Goal: Task Accomplishment & Management: Manage account settings

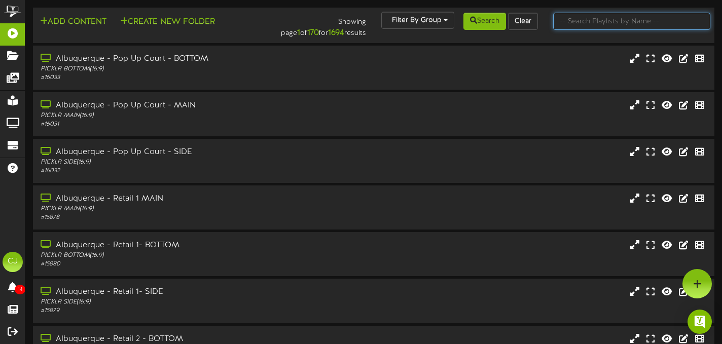
click at [588, 23] on input "text" at bounding box center [631, 21] width 157 height 17
type input "green bay"
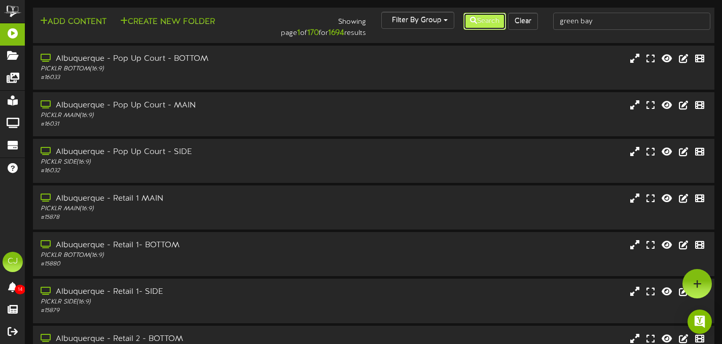
click at [483, 22] on button "Search" at bounding box center [484, 21] width 43 height 17
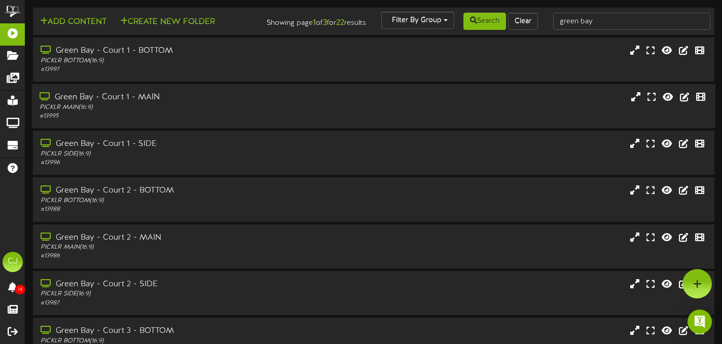
click at [293, 121] on div "# 13995" at bounding box center [175, 116] width 270 height 9
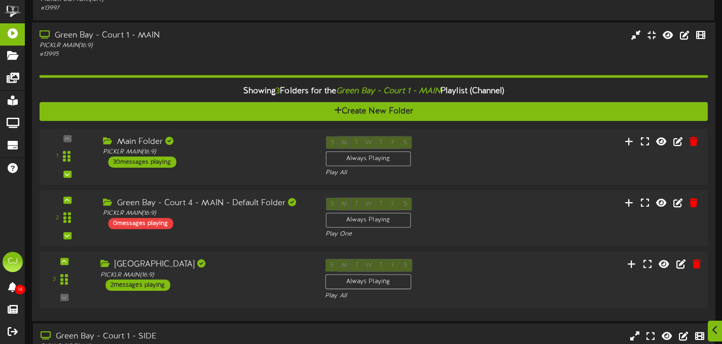
scroll to position [64, 0]
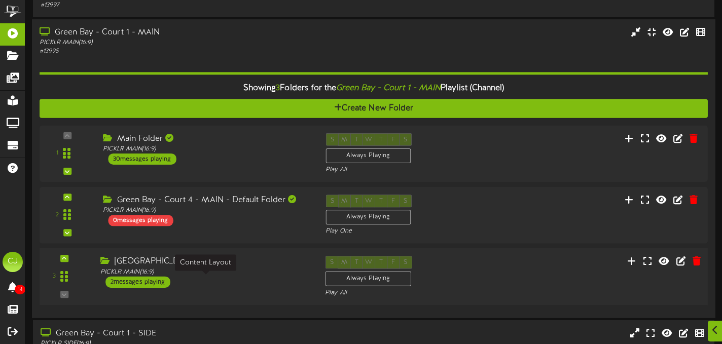
click at [227, 277] on div "PICKLR MAIN ( 16:9 )" at bounding box center [204, 272] width 209 height 9
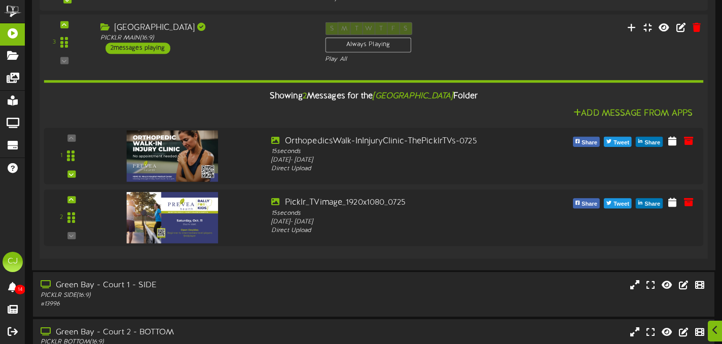
scroll to position [298, 0]
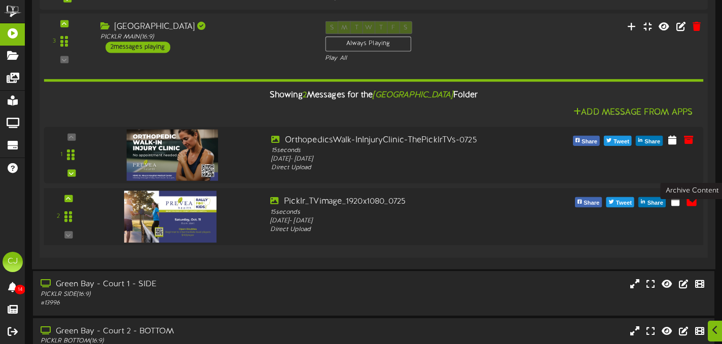
click at [694, 207] on icon at bounding box center [691, 201] width 11 height 11
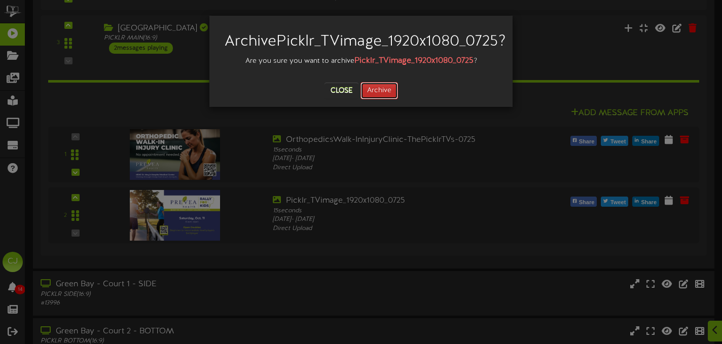
click at [377, 99] on button "Archive" at bounding box center [380, 90] width 38 height 17
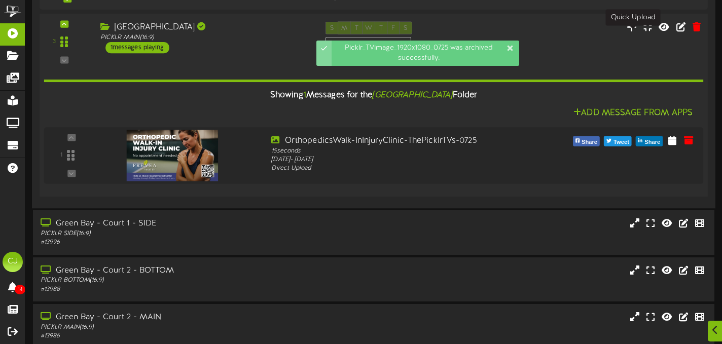
click at [634, 32] on icon at bounding box center [632, 26] width 11 height 11
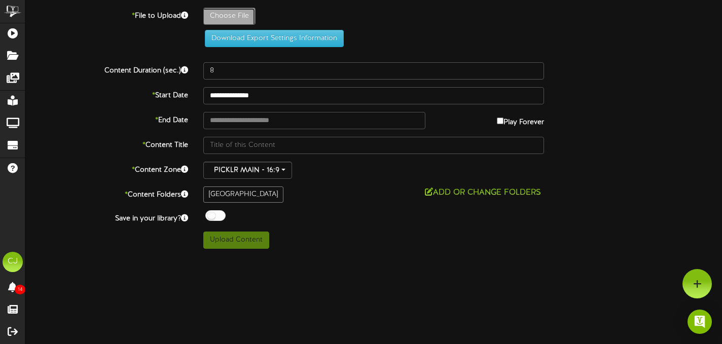
type input "**********"
type input "Picklr_TVimage_1920x1080_07253"
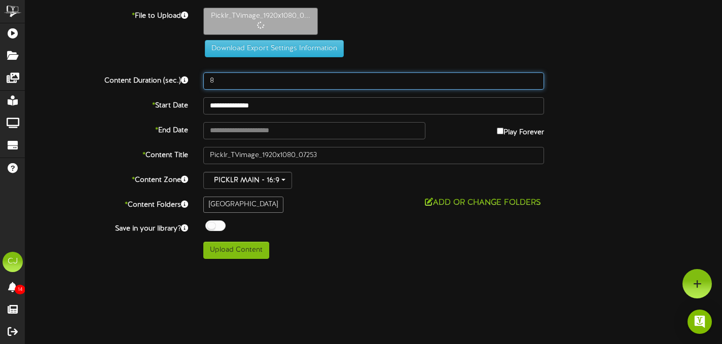
click at [223, 81] on input "8" at bounding box center [373, 81] width 341 height 17
type input "15"
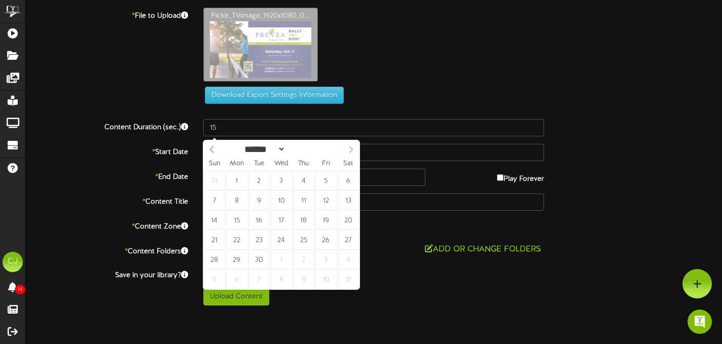
click at [351, 149] on icon at bounding box center [351, 149] width 4 height 7
select select "*"
click at [351, 149] on icon at bounding box center [351, 149] width 4 height 7
click at [337, 205] on div "28 29 30 1 2 3 4 5 6 7 8 9 10 11 12 13 14 15 16 17 18 19 20 21 22 23 24 25 26 2…" at bounding box center [281, 230] width 156 height 119
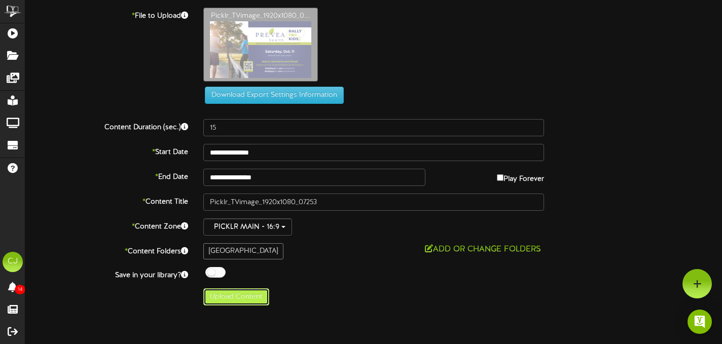
click at [252, 299] on button "Upload Content" at bounding box center [236, 297] width 66 height 17
type input "**********"
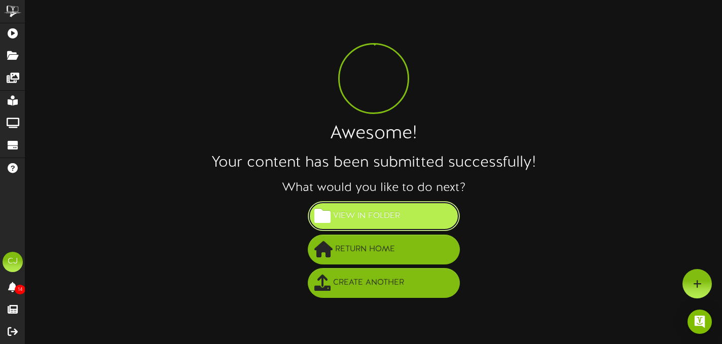
click at [379, 220] on span "View in Folder" at bounding box center [367, 216] width 72 height 17
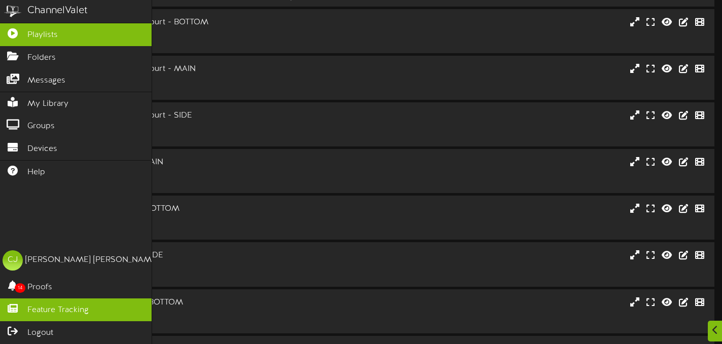
scroll to position [37, 0]
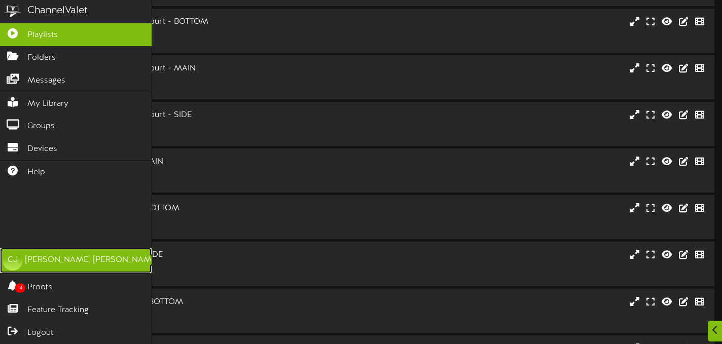
click at [58, 268] on link "CJ [PERSON_NAME]" at bounding box center [76, 260] width 152 height 25
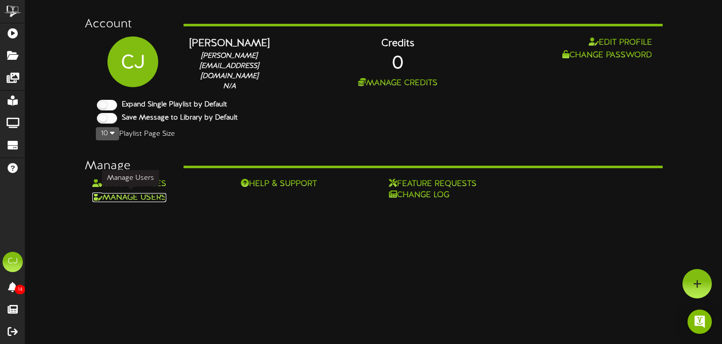
click at [157, 195] on link "Manage Users" at bounding box center [129, 197] width 74 height 9
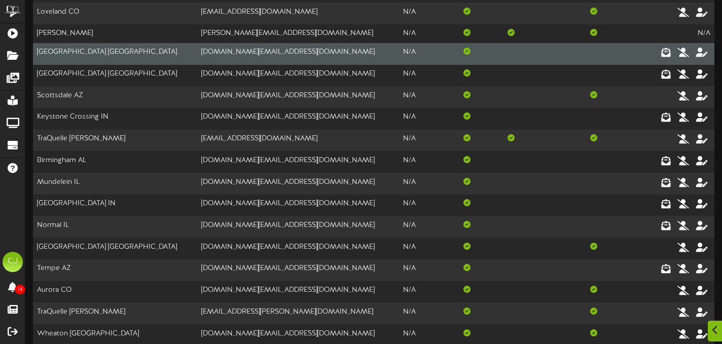
scroll to position [190, 0]
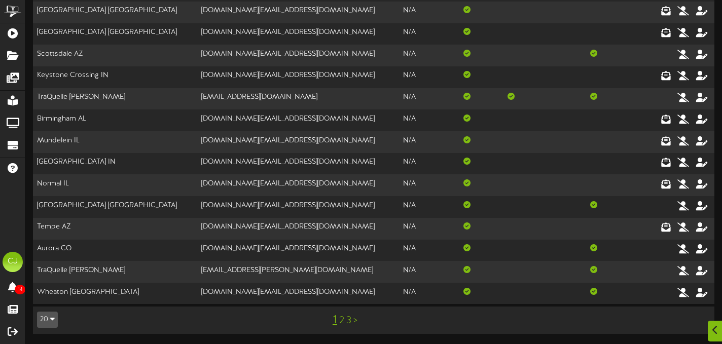
click at [349, 318] on link "3" at bounding box center [348, 320] width 5 height 11
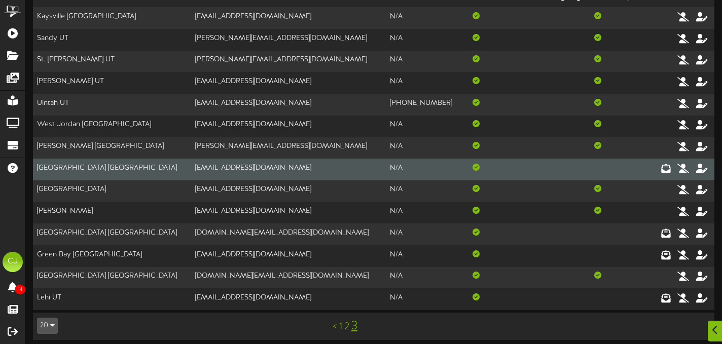
scroll to position [63, 0]
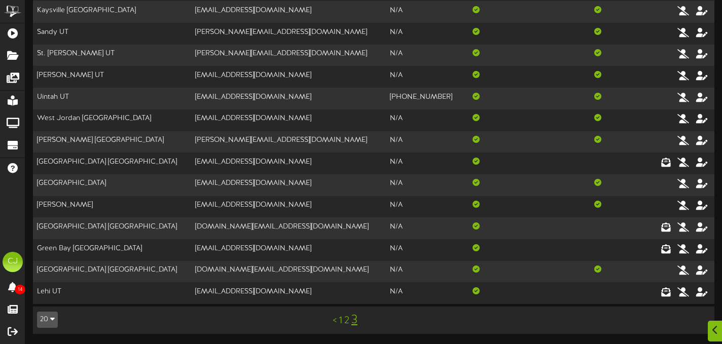
click at [347, 321] on link "2" at bounding box center [346, 320] width 5 height 11
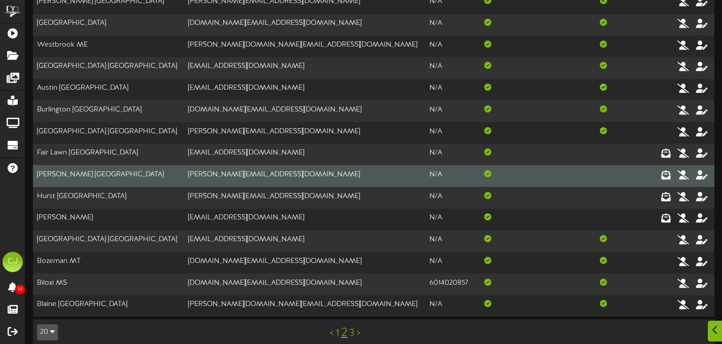
scroll to position [193, 0]
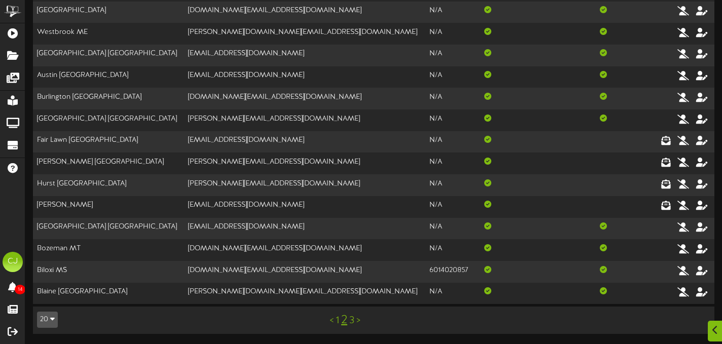
click at [353, 320] on link "3" at bounding box center [351, 320] width 5 height 11
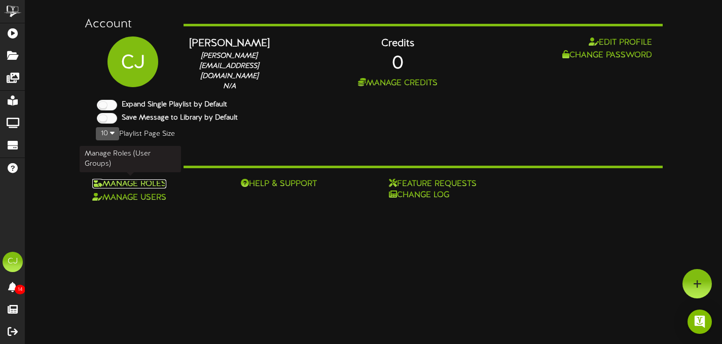
click at [148, 184] on link "Manage Roles" at bounding box center [129, 183] width 74 height 9
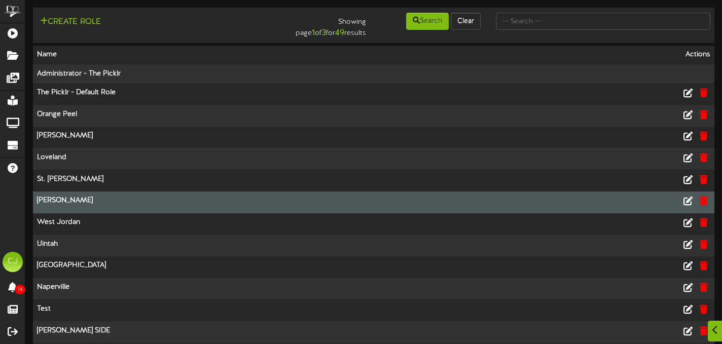
scroll to position [190, 0]
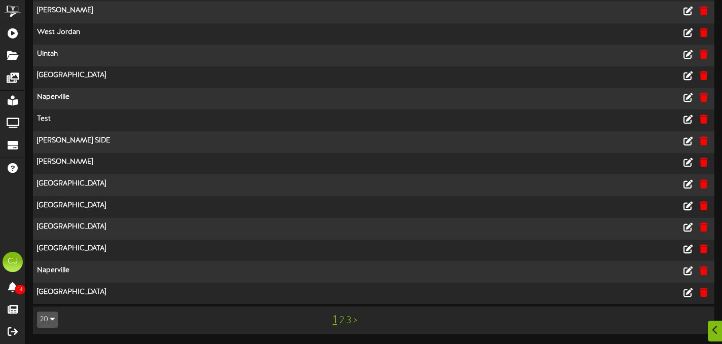
click at [349, 320] on link "3" at bounding box center [348, 320] width 5 height 11
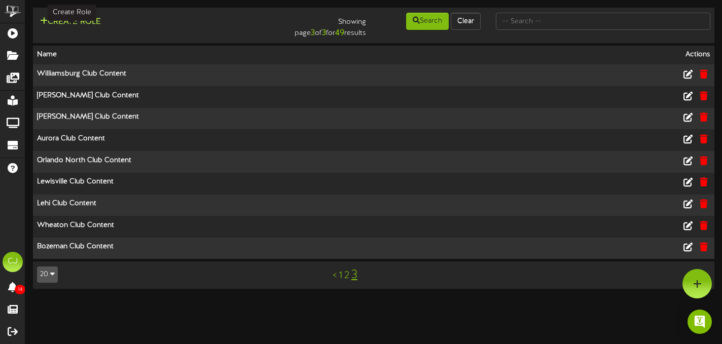
click at [89, 23] on button "Create Role" at bounding box center [70, 22] width 67 height 13
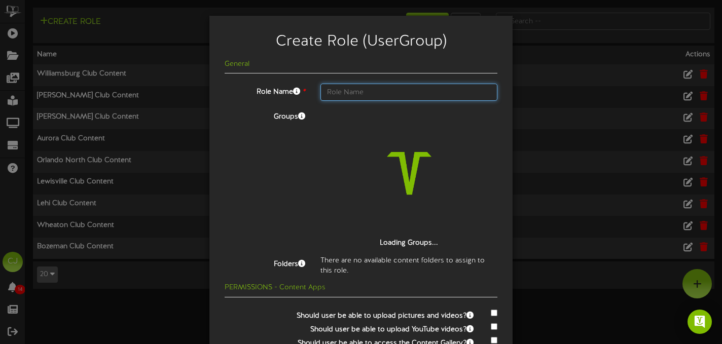
click at [348, 94] on input "text" at bounding box center [408, 92] width 177 height 17
type input "Newark Club Content"
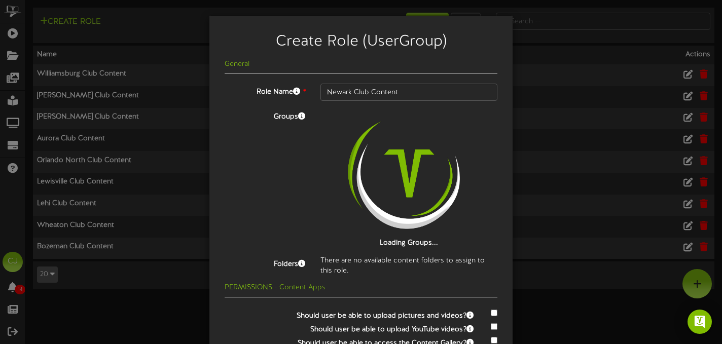
click at [609, 184] on div "Create Role (UserGroup) General Role Name * Newark Club Content Groups Loading …" at bounding box center [361, 172] width 722 height 344
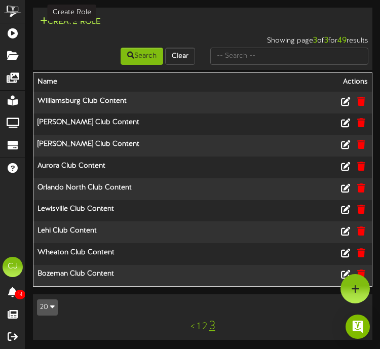
click at [76, 22] on button "Create Role" at bounding box center [70, 22] width 67 height 13
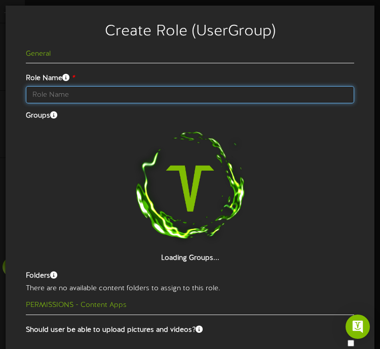
click at [101, 94] on input "text" at bounding box center [190, 94] width 329 height 17
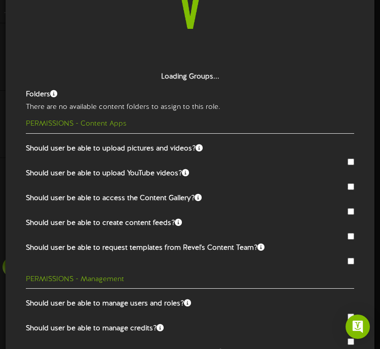
scroll to position [182, 0]
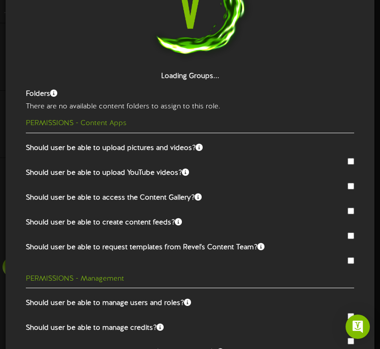
type input "Newark Club Content"
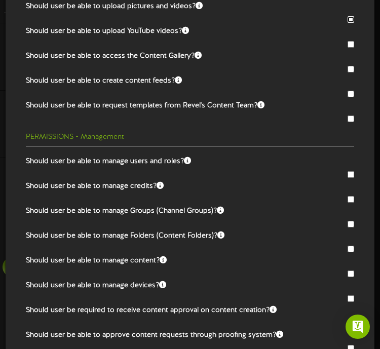
scroll to position [340, 0]
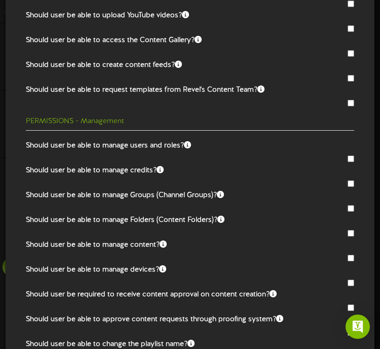
click at [355, 230] on div at bounding box center [190, 234] width 344 height 12
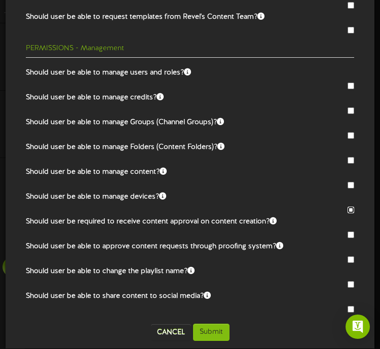
scroll to position [414, 0]
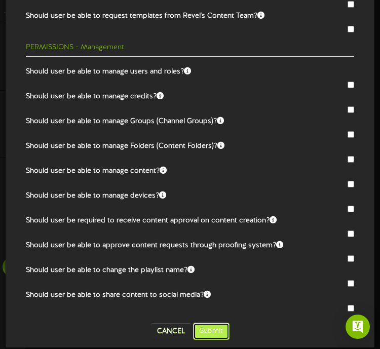
click at [217, 326] on button "Submit" at bounding box center [211, 331] width 37 height 17
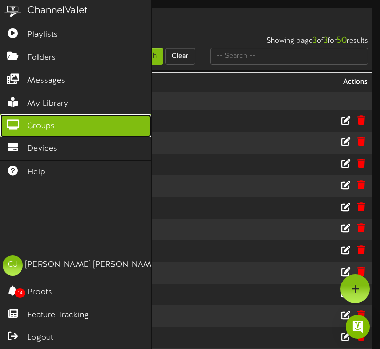
click at [47, 125] on span "Groups" at bounding box center [40, 127] width 27 height 12
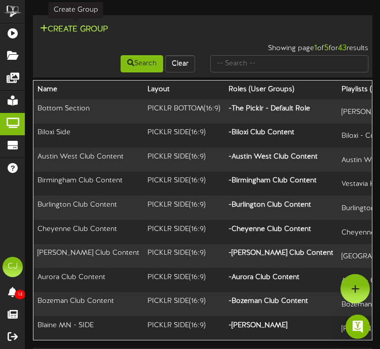
click at [72, 27] on button "Create Group" at bounding box center [74, 29] width 74 height 13
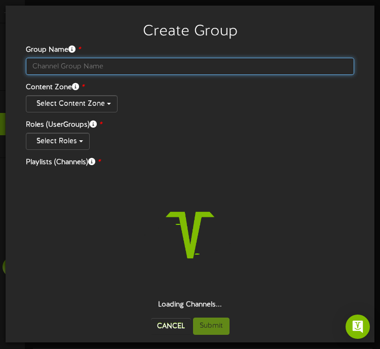
click at [103, 63] on input "text" at bounding box center [190, 66] width 329 height 17
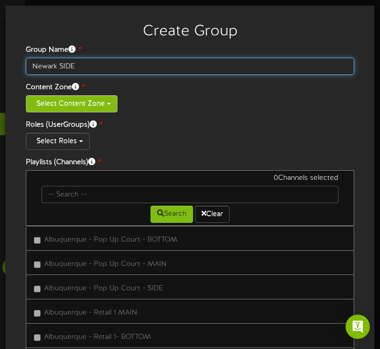
type input "Newark SIDE"
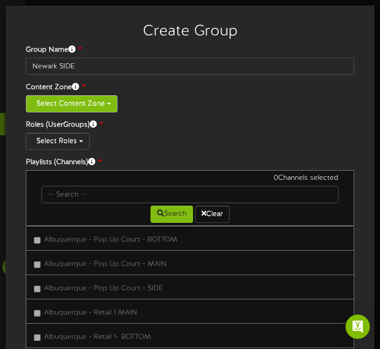
click at [107, 106] on button "Select Content Zone" at bounding box center [72, 103] width 92 height 17
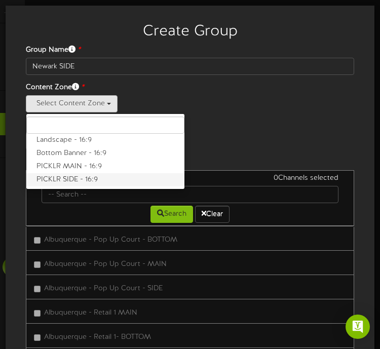
click at [85, 182] on label "PICKLR SIDE - 16:9" at bounding box center [105, 179] width 158 height 13
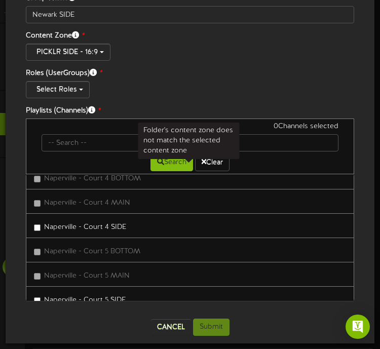
scroll to position [25056, 0]
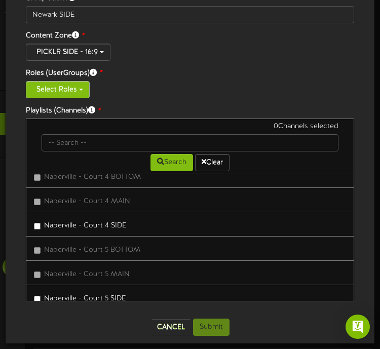
click at [80, 88] on button "Select Roles" at bounding box center [58, 89] width 64 height 17
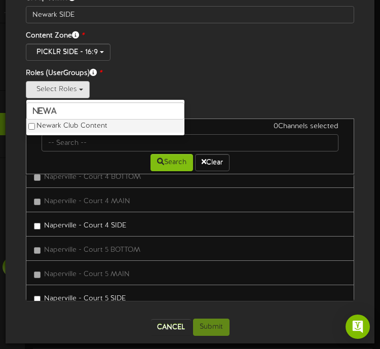
type input "newa"
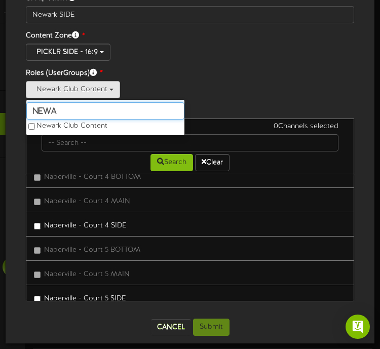
drag, startPoint x: 57, startPoint y: 112, endPoint x: 12, endPoint y: 107, distance: 45.4
click at [12, 107] on div "Create Group Group Name * Newark SIDE Content Zone * PICKLR SIDE - 16:9 Landsca…" at bounding box center [190, 149] width 369 height 390
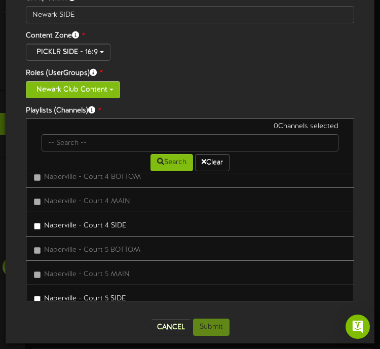
click at [111, 92] on button "Newark Club Content" at bounding box center [73, 89] width 94 height 17
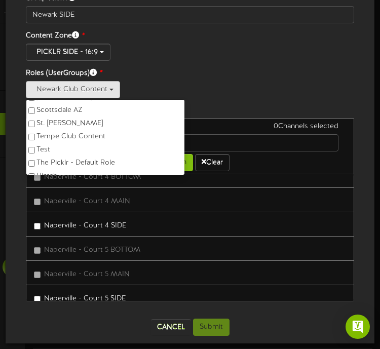
scroll to position [493, 0]
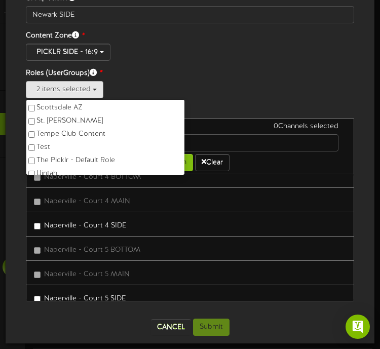
click at [186, 89] on div "2 items selected Aurora Club Content Austin West Club Content Biloxi Club Conte…" at bounding box center [190, 89] width 329 height 17
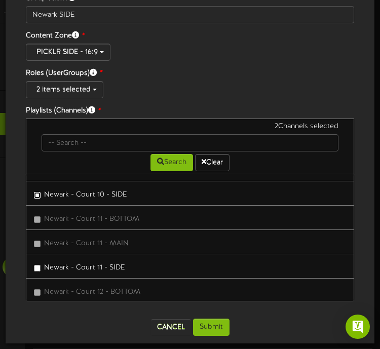
scroll to position [25599, 0]
click at [41, 266] on label "Newark - Court 11 - SIDE" at bounding box center [79, 265] width 91 height 14
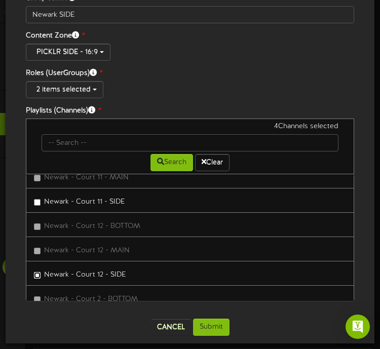
scroll to position [25727, 0]
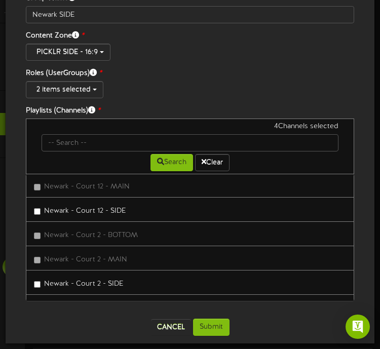
click at [41, 285] on label "Newark - Court 2 - SIDE" at bounding box center [78, 283] width 89 height 14
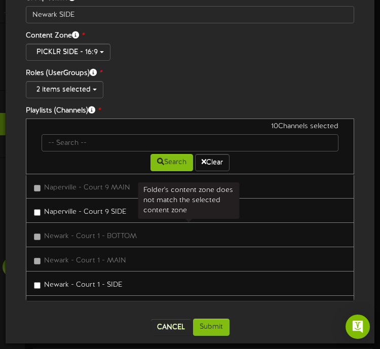
scroll to position [25413, 0]
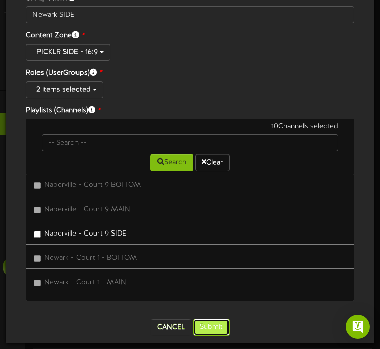
click at [219, 329] on button "Submit" at bounding box center [211, 327] width 37 height 17
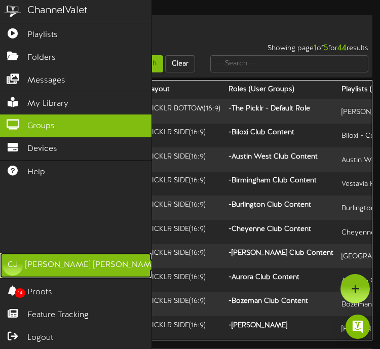
click at [100, 262] on link "CJ Christine Jensen" at bounding box center [76, 265] width 152 height 25
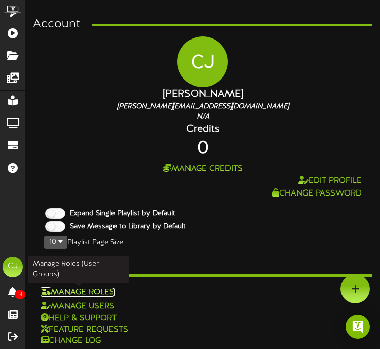
click at [103, 292] on link "Manage Roles" at bounding box center [78, 292] width 74 height 9
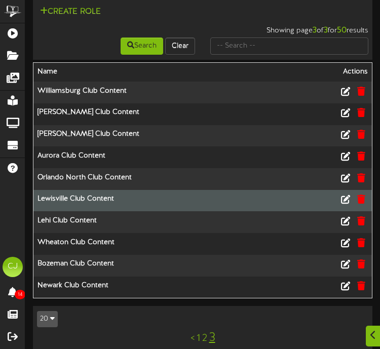
scroll to position [14, 0]
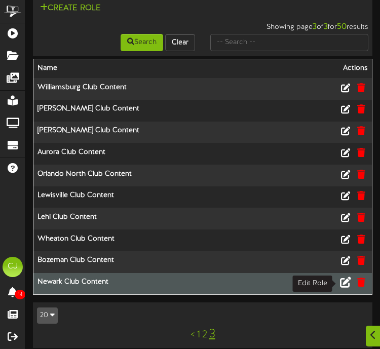
click at [343, 281] on icon at bounding box center [345, 282] width 11 height 11
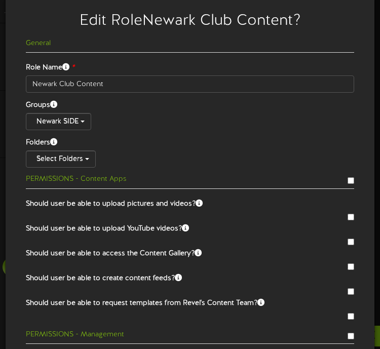
scroll to position [7, 0]
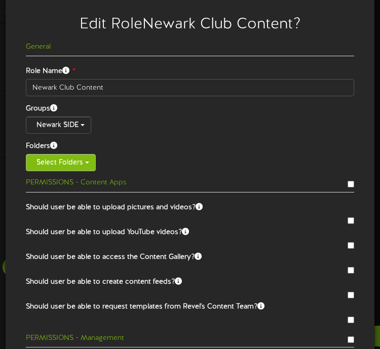
click at [89, 161] on button "Select Folders" at bounding box center [61, 162] width 70 height 17
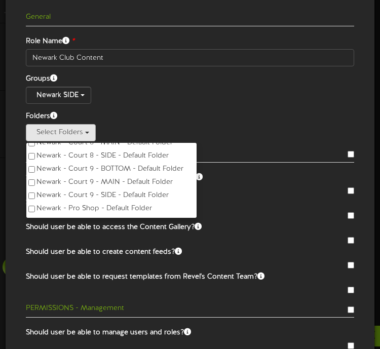
scroll to position [40, 0]
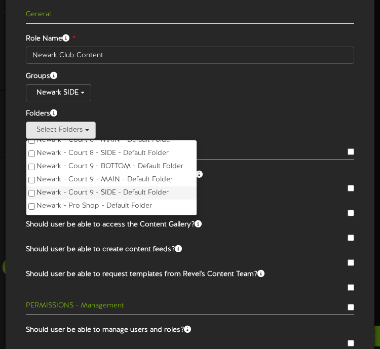
type input "newark"
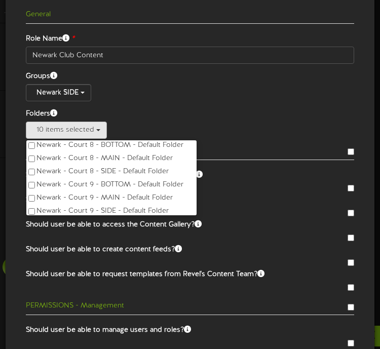
scroll to position [356, 0]
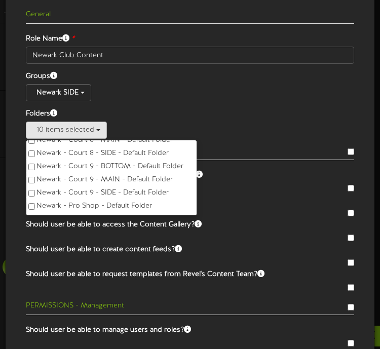
click at [188, 86] on div "Newark SIDE" at bounding box center [190, 92] width 329 height 17
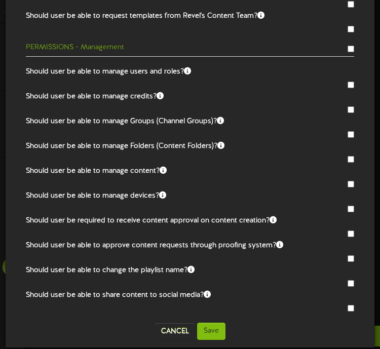
scroll to position [23, 0]
click at [205, 328] on button "Save" at bounding box center [211, 331] width 28 height 17
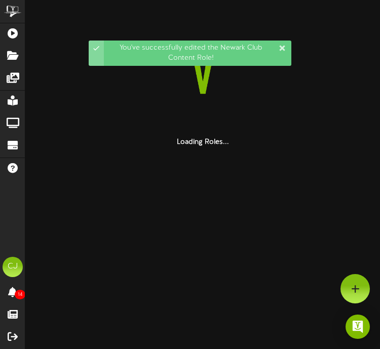
scroll to position [0, 0]
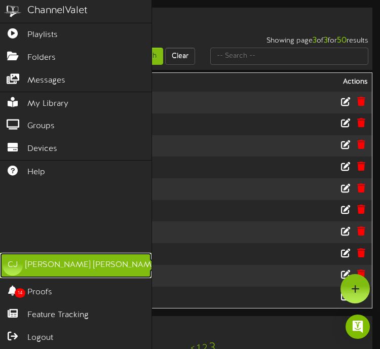
click at [15, 260] on div "CJ" at bounding box center [13, 266] width 20 height 20
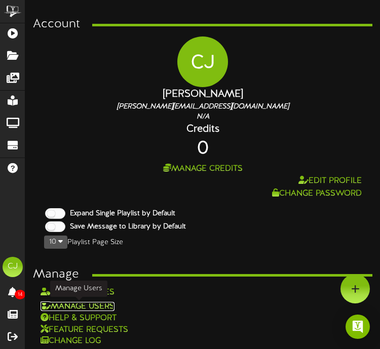
click at [101, 307] on link "Manage Users" at bounding box center [78, 306] width 74 height 9
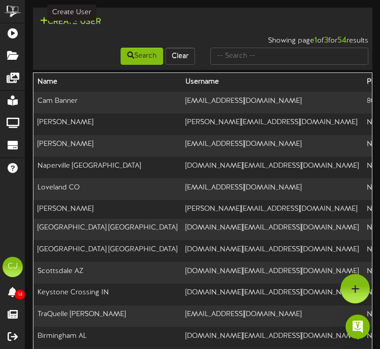
click at [43, 21] on icon at bounding box center [44, 21] width 8 height 8
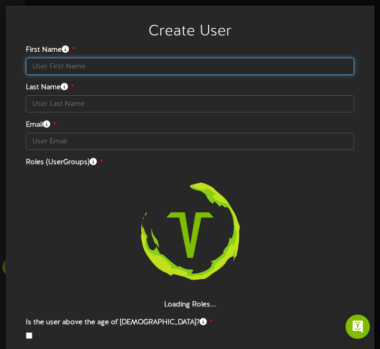
click at [75, 71] on input "text" at bounding box center [190, 66] width 329 height 17
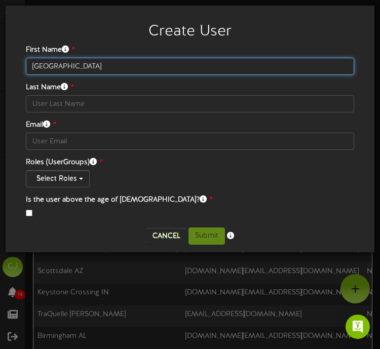
type input "Newark"
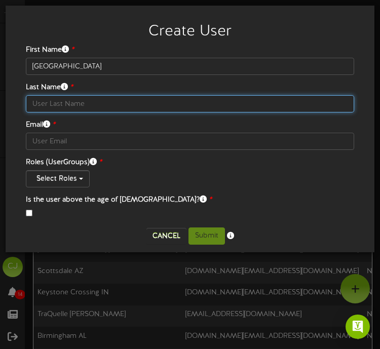
click at [84, 103] on input "text" at bounding box center [190, 103] width 329 height 17
type input "DE"
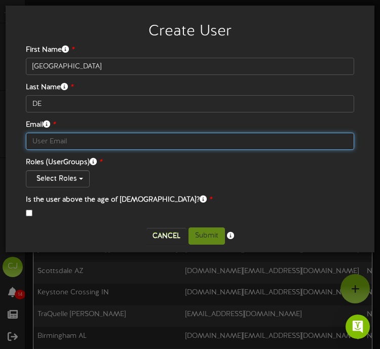
click at [101, 141] on input "text" at bounding box center [190, 141] width 329 height 17
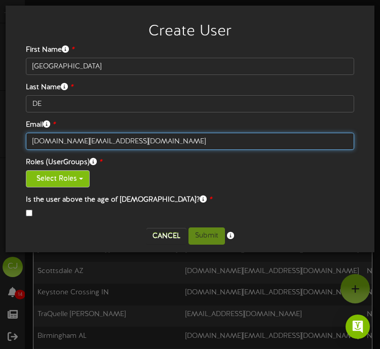
type input "newark.de@thepicklrfranchise.com"
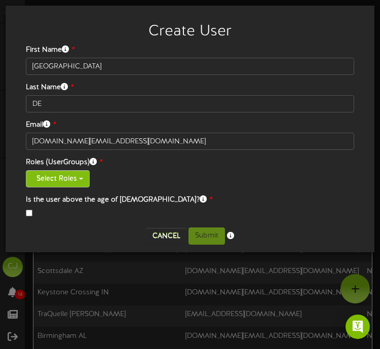
click at [80, 183] on button "Select Roles" at bounding box center [58, 178] width 64 height 17
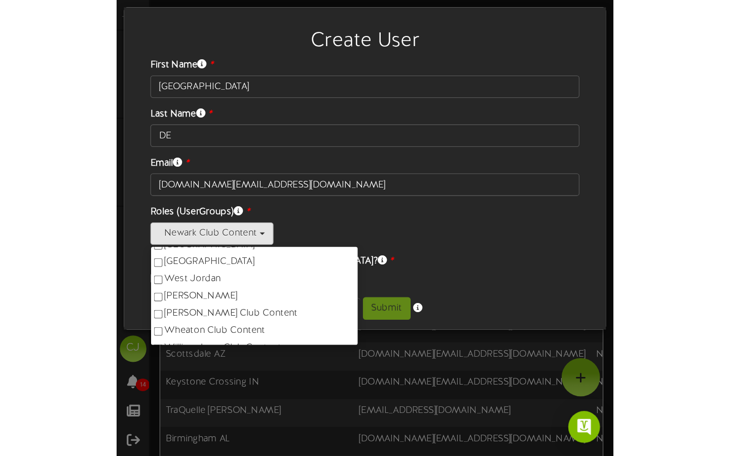
scroll to position [606, 0]
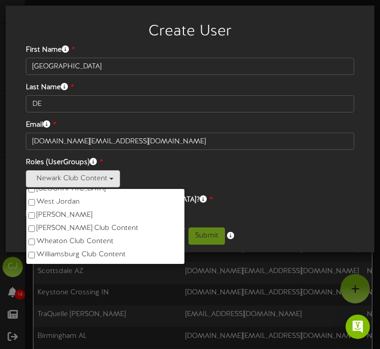
click at [230, 192] on div "First Name * Newark Last Name * DE Email * newark.de@thepicklrfranchise.com Rol…" at bounding box center [190, 132] width 329 height 175
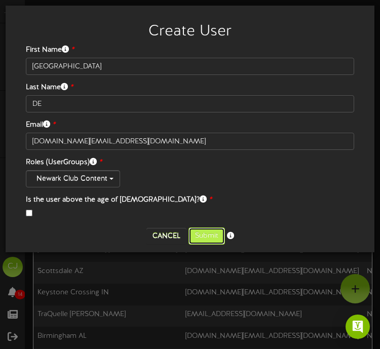
click at [209, 230] on button "Submit" at bounding box center [207, 236] width 37 height 17
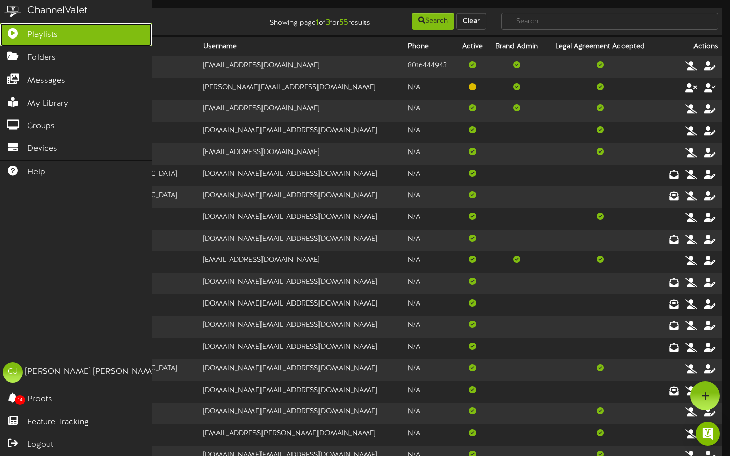
click at [25, 28] on icon at bounding box center [12, 32] width 25 height 8
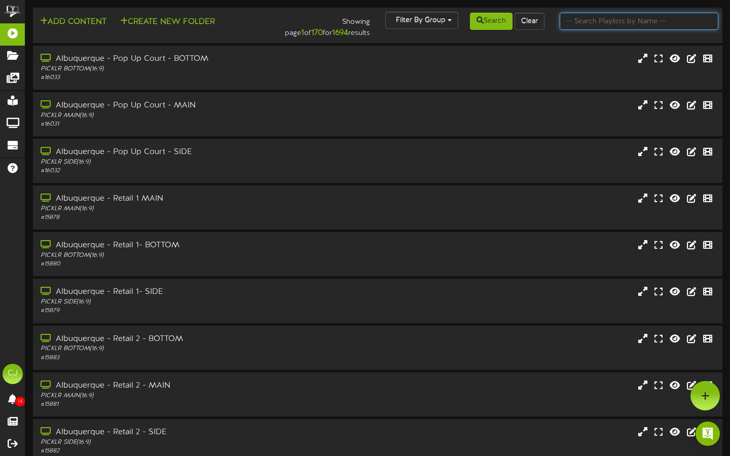
click at [606, 24] on input "text" at bounding box center [639, 21] width 159 height 17
type input "newark"
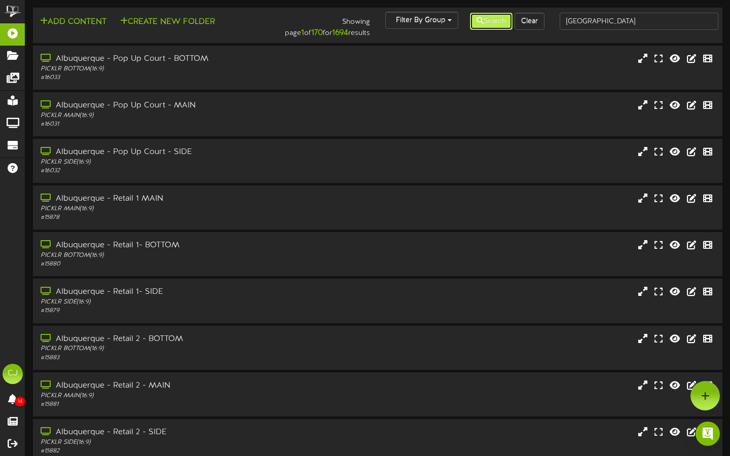
click at [482, 24] on button "Search" at bounding box center [491, 21] width 43 height 17
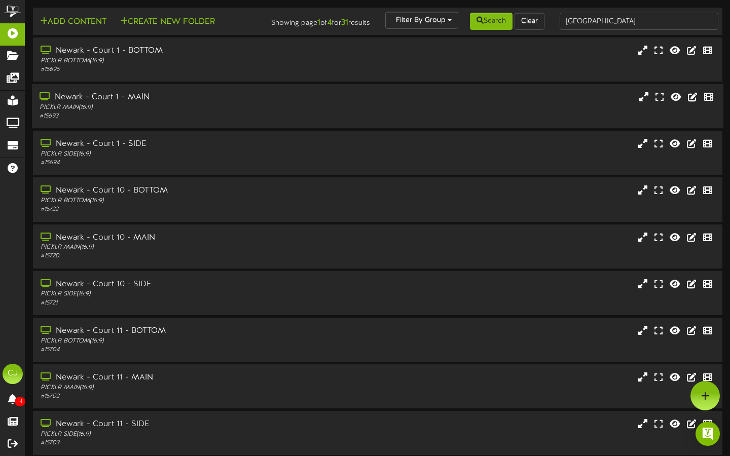
click at [256, 112] on div "PICKLR MAIN ( 16:9 )" at bounding box center [176, 107] width 273 height 9
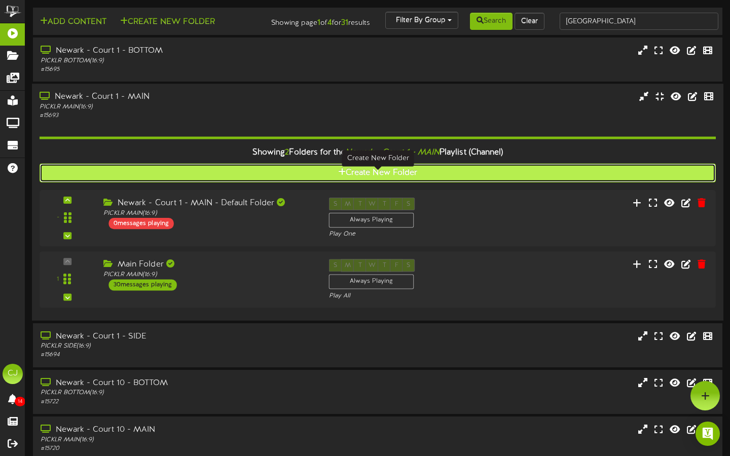
click at [344, 176] on icon at bounding box center [342, 172] width 8 height 8
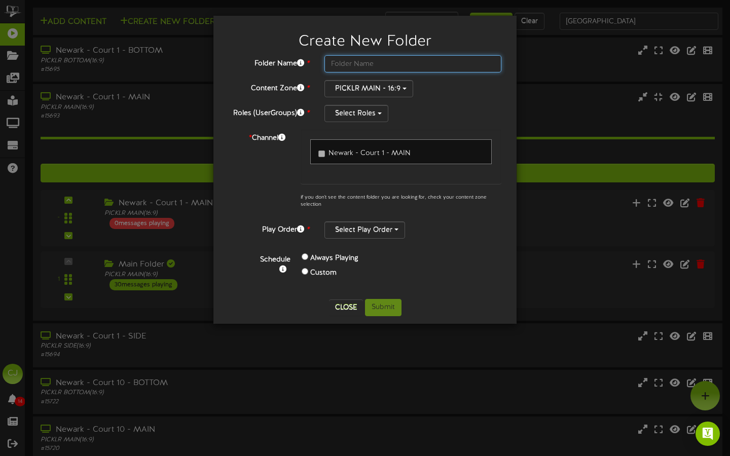
click at [355, 66] on input "text" at bounding box center [413, 63] width 177 height 17
type input "NEWARK MAIN"
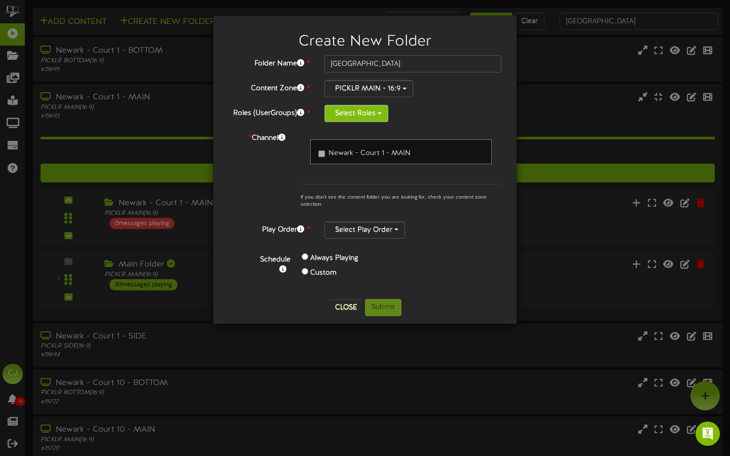
click at [374, 115] on button "Select Roles" at bounding box center [357, 113] width 64 height 17
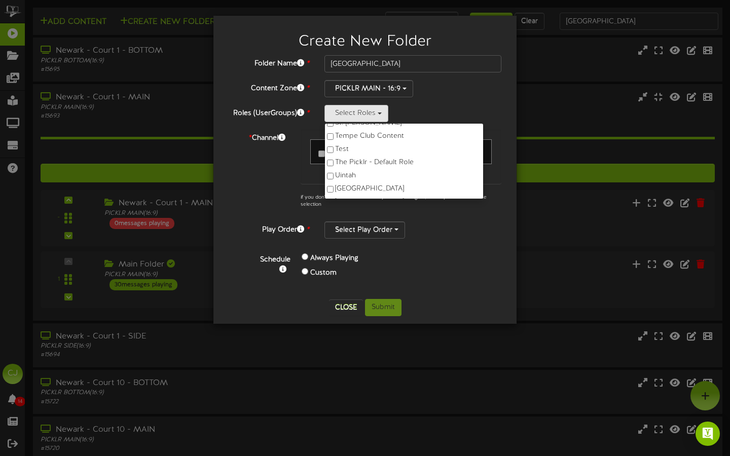
scroll to position [516, 0]
click at [423, 285] on div "Schedule Always Playing Custom" at bounding box center [377, 268] width 264 height 45
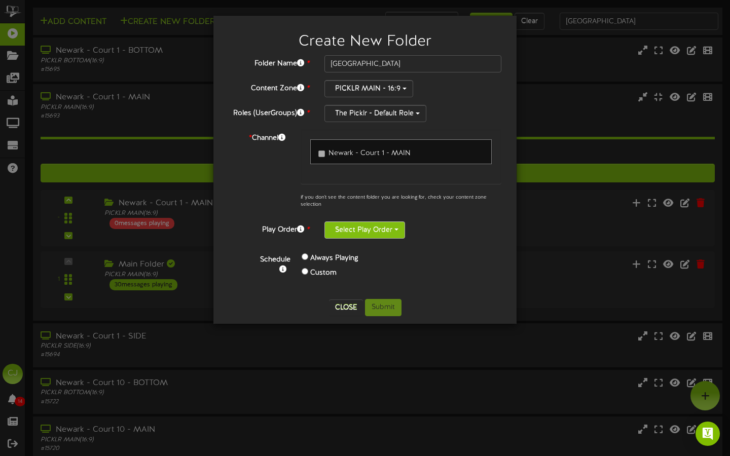
click at [382, 226] on button "Select Play Order" at bounding box center [365, 230] width 81 height 17
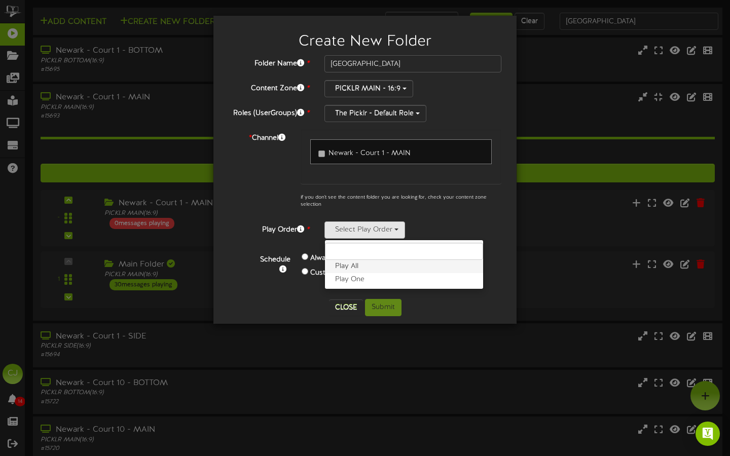
click at [361, 266] on label "Play All" at bounding box center [404, 266] width 158 height 13
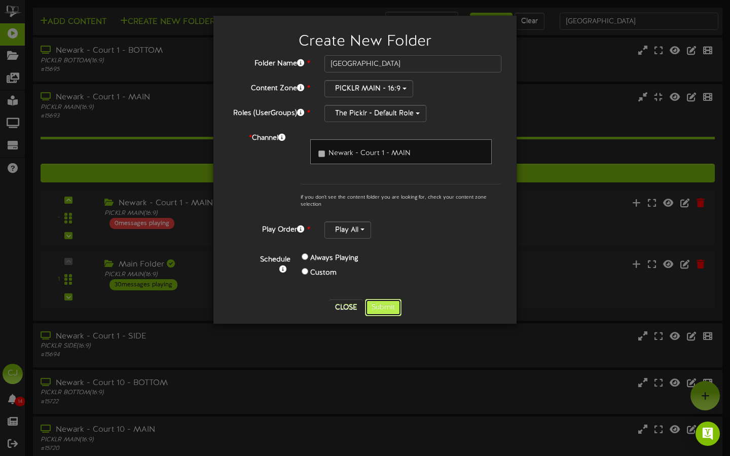
click at [383, 309] on button "Submit" at bounding box center [383, 307] width 37 height 17
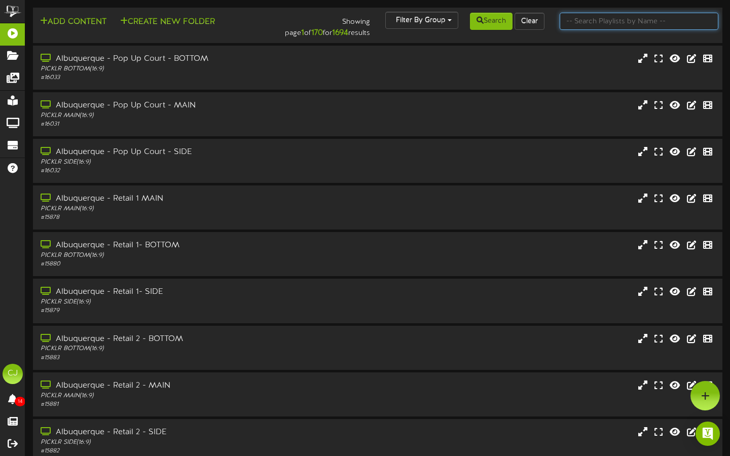
click at [586, 23] on input "text" at bounding box center [639, 21] width 159 height 17
type input "newark"
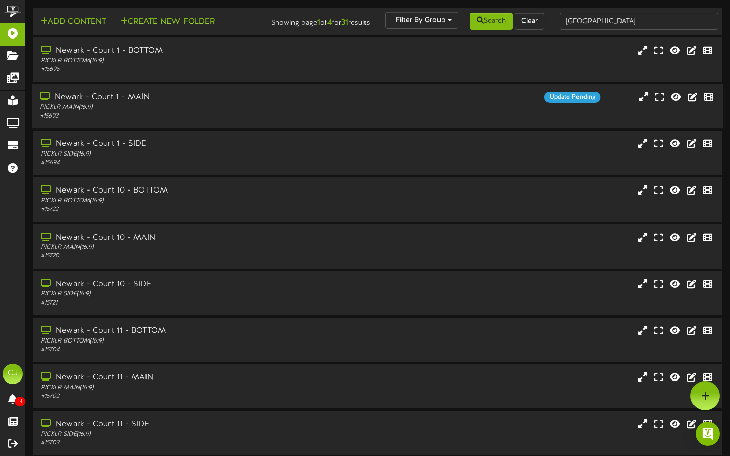
click at [315, 111] on div "Newark - Court 1 - MAIN PICKLR MAIN ( 16:9 ) # 15693" at bounding box center [176, 106] width 288 height 29
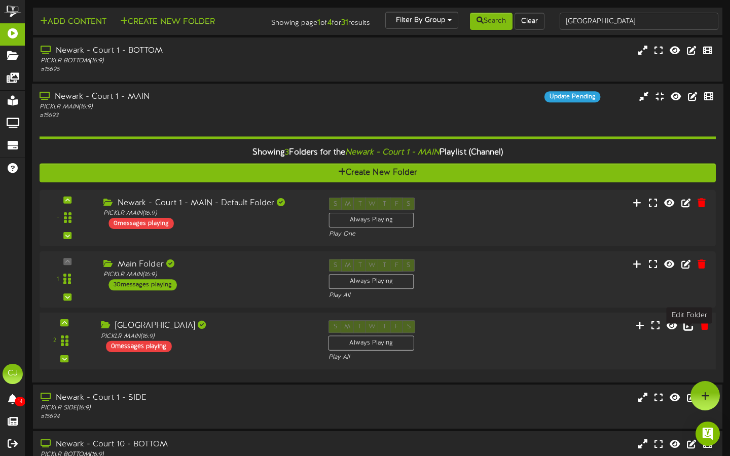
click at [686, 331] on icon at bounding box center [689, 325] width 11 height 11
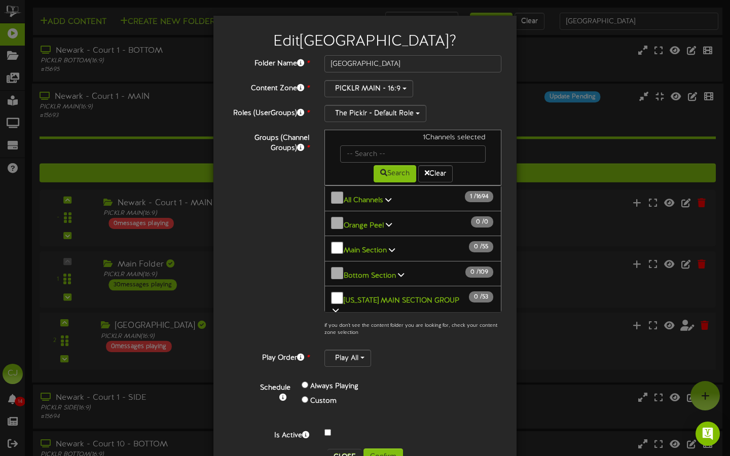
click at [388, 199] on icon at bounding box center [388, 199] width 6 height 7
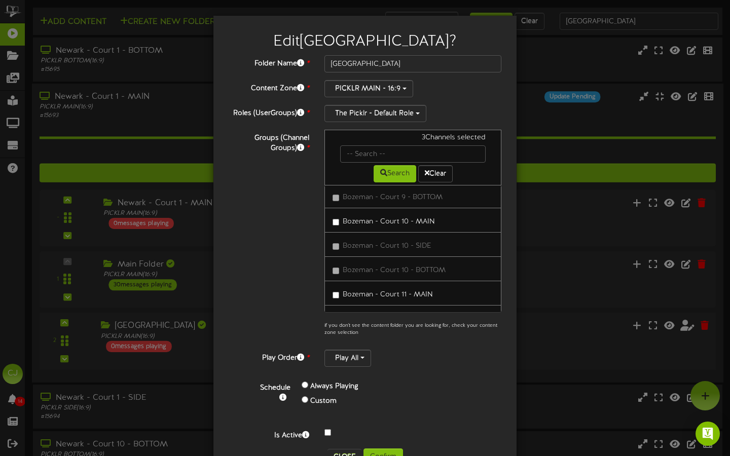
scroll to position [35306, 0]
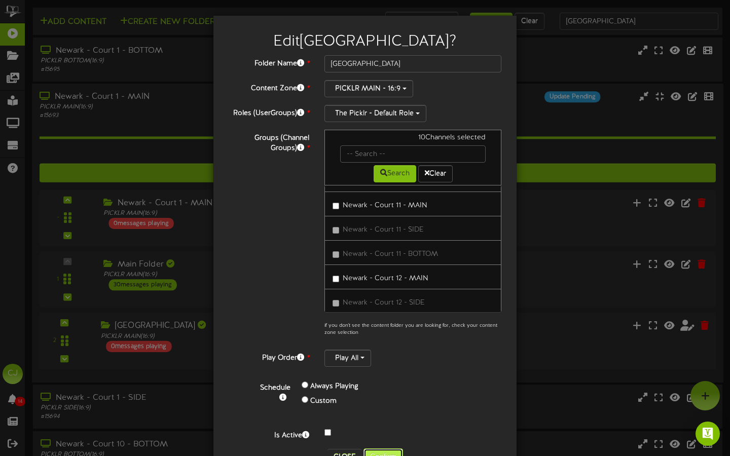
click at [375, 450] on button "Confirm" at bounding box center [384, 457] width 40 height 17
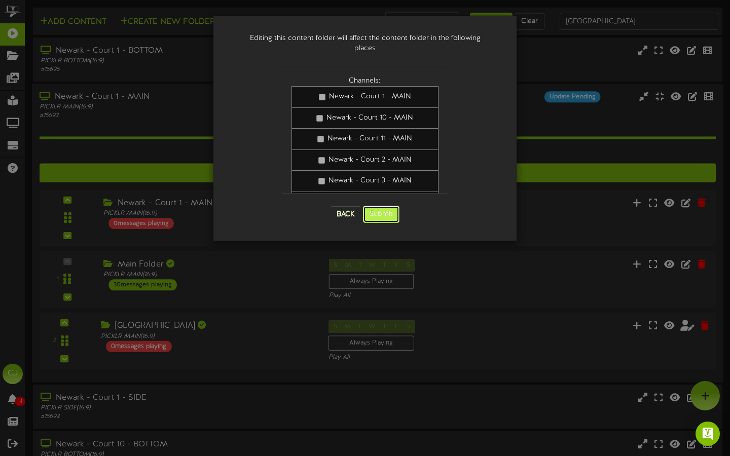
click at [392, 206] on button "Submit" at bounding box center [381, 214] width 37 height 17
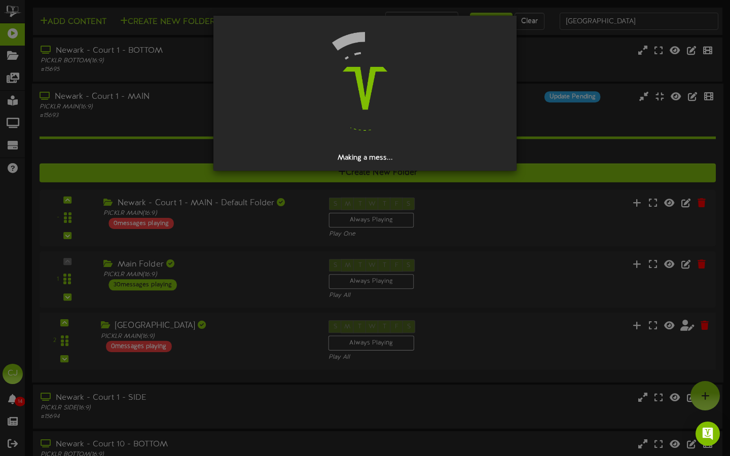
click at [497, 210] on div "Making a mess..." at bounding box center [365, 228] width 730 height 456
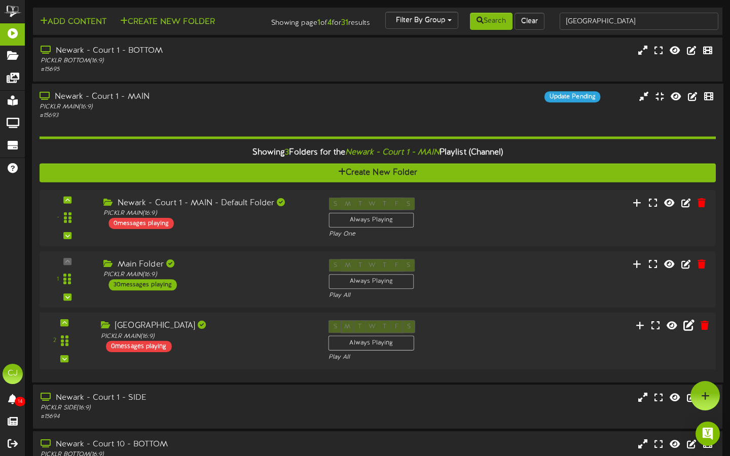
click at [463, 340] on div "S M T W T F S Always Playing Play All" at bounding box center [406, 342] width 171 height 42
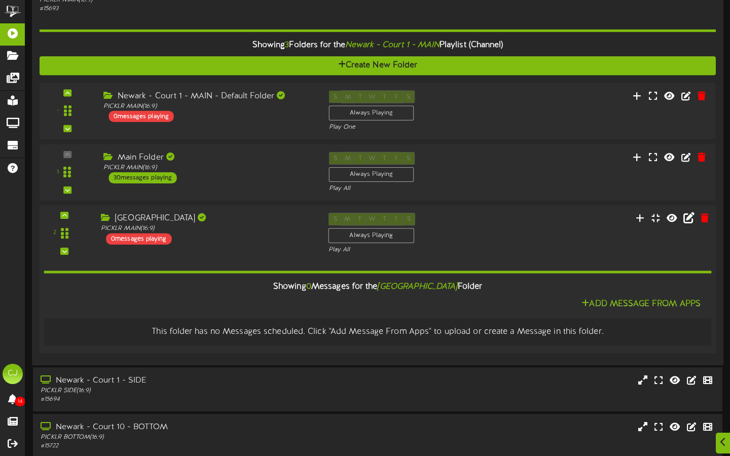
scroll to position [122, 0]
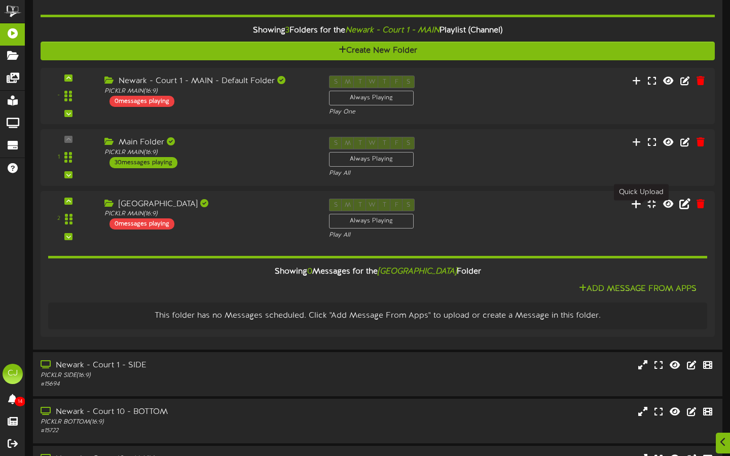
click at [637, 209] on icon at bounding box center [636, 203] width 10 height 11
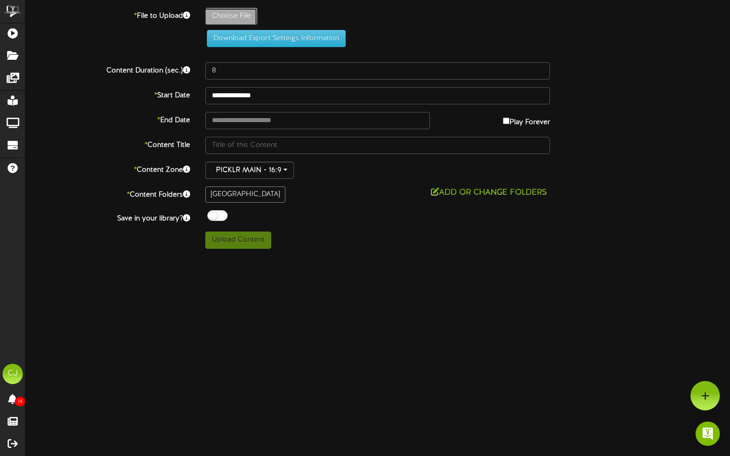
type input "**********"
type input "CrumblAd2-PicklrNewark"
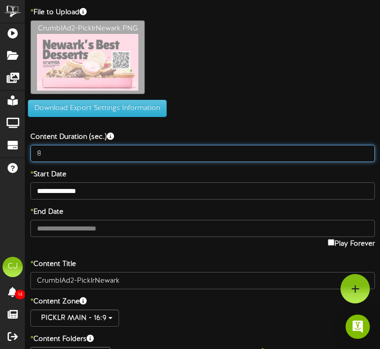
click at [43, 155] on input "8" at bounding box center [202, 153] width 345 height 17
type input "15"
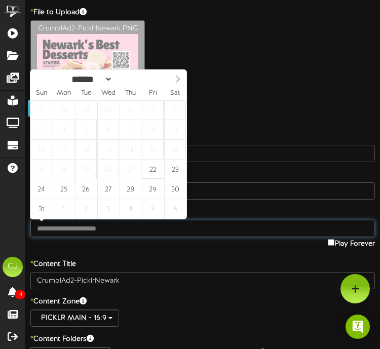
click at [100, 228] on input "text" at bounding box center [202, 228] width 345 height 17
type input "**********"
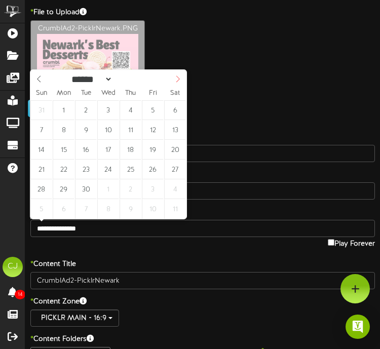
click at [175, 80] on icon at bounding box center [177, 79] width 7 height 7
select select "*"
click at [175, 80] on icon at bounding box center [177, 79] width 7 height 7
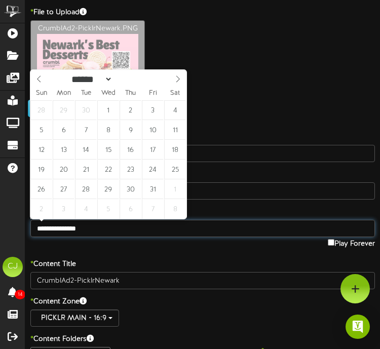
type input "**********"
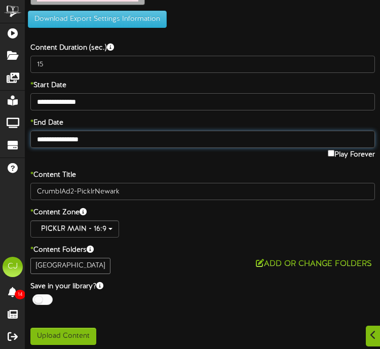
scroll to position [93, 0]
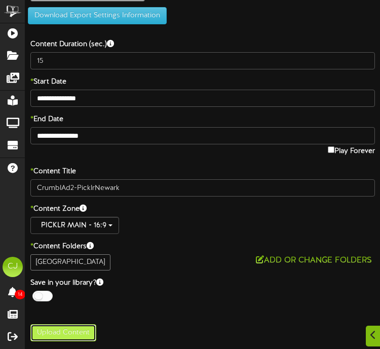
click at [67, 331] on button "Upload Content" at bounding box center [63, 333] width 66 height 17
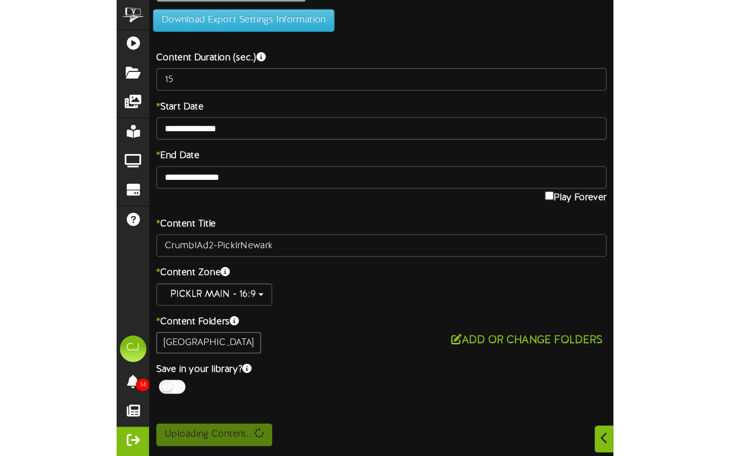
scroll to position [0, 0]
